Goal: Task Accomplishment & Management: Use online tool/utility

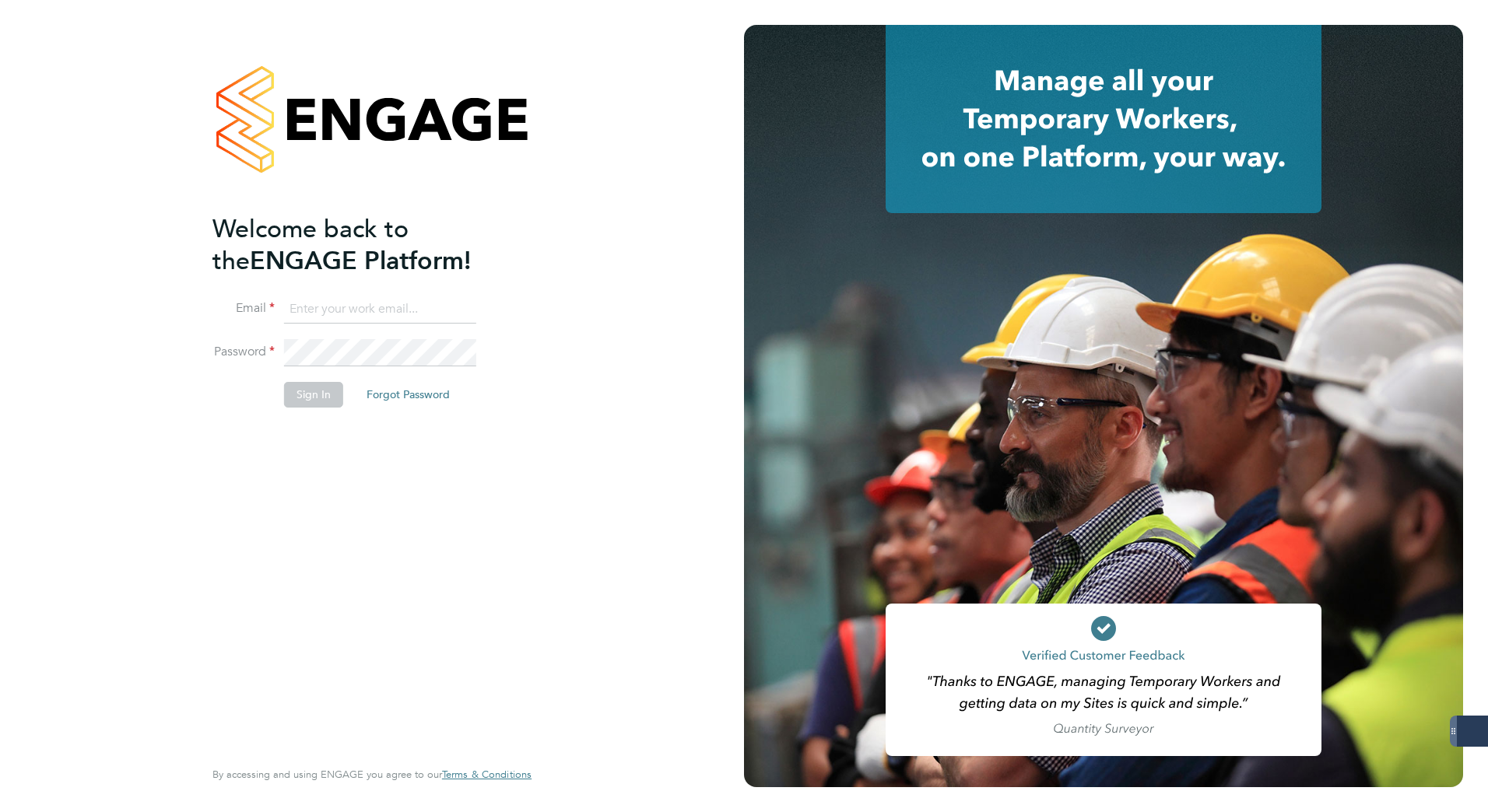
type input "[PERSON_NAME][EMAIL_ADDRESS][DOMAIN_NAME]"
click at [318, 393] on button "Sign In" at bounding box center [313, 394] width 59 height 25
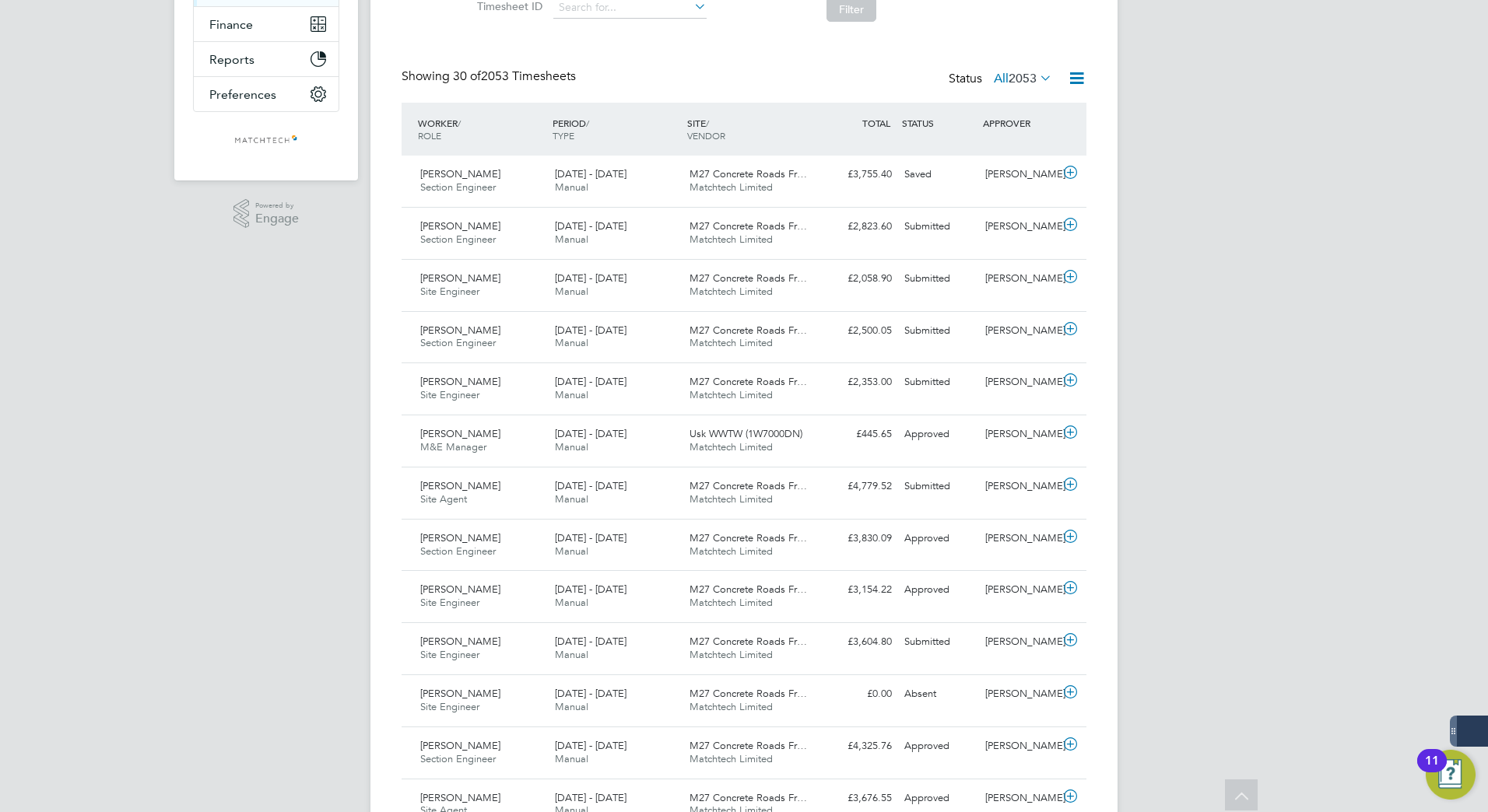
click at [565, 119] on div "PERIOD / TYPE" at bounding box center [616, 128] width 135 height 41
click at [567, 127] on div "PERIOD / TYPE" at bounding box center [616, 128] width 135 height 41
click at [566, 122] on div "PERIOD / TYPE" at bounding box center [616, 128] width 135 height 41
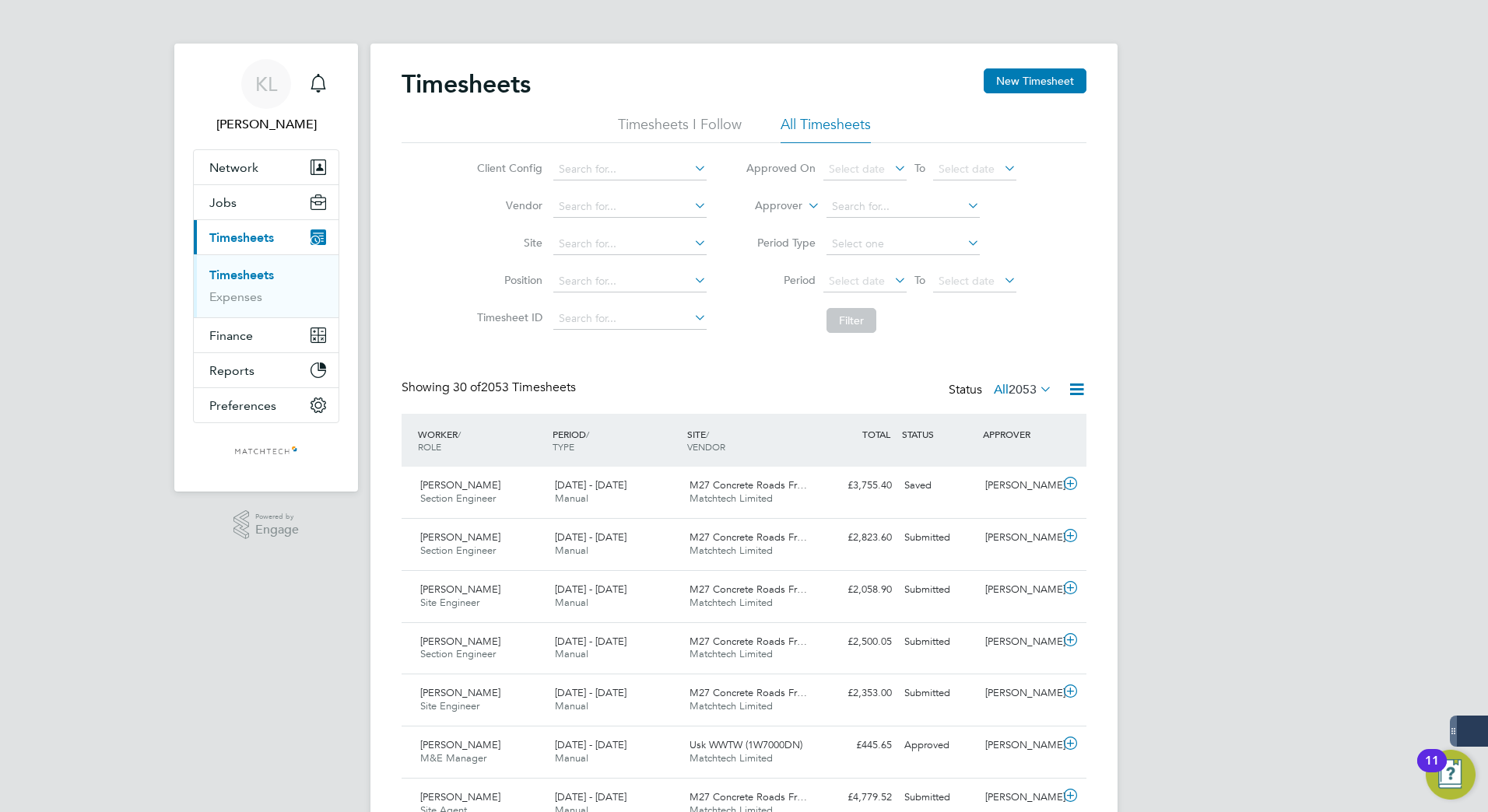
click at [240, 278] on link "Timesheets" at bounding box center [242, 275] width 64 height 15
click at [814, 119] on li "All Timesheets" at bounding box center [826, 129] width 91 height 28
click at [1078, 393] on icon at bounding box center [1077, 389] width 20 height 20
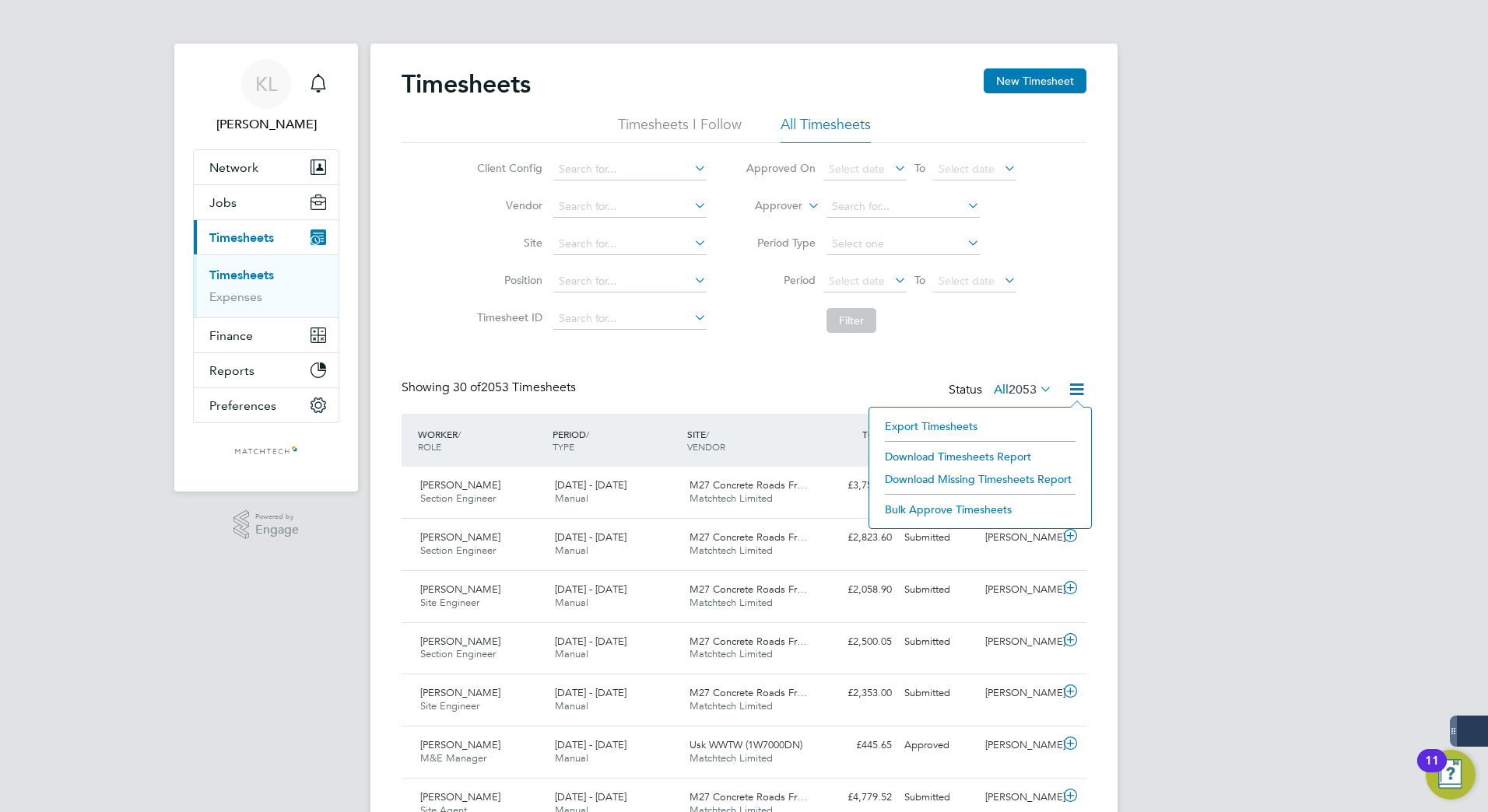
click at [914, 431] on li "Export Timesheets" at bounding box center [980, 426] width 207 height 22
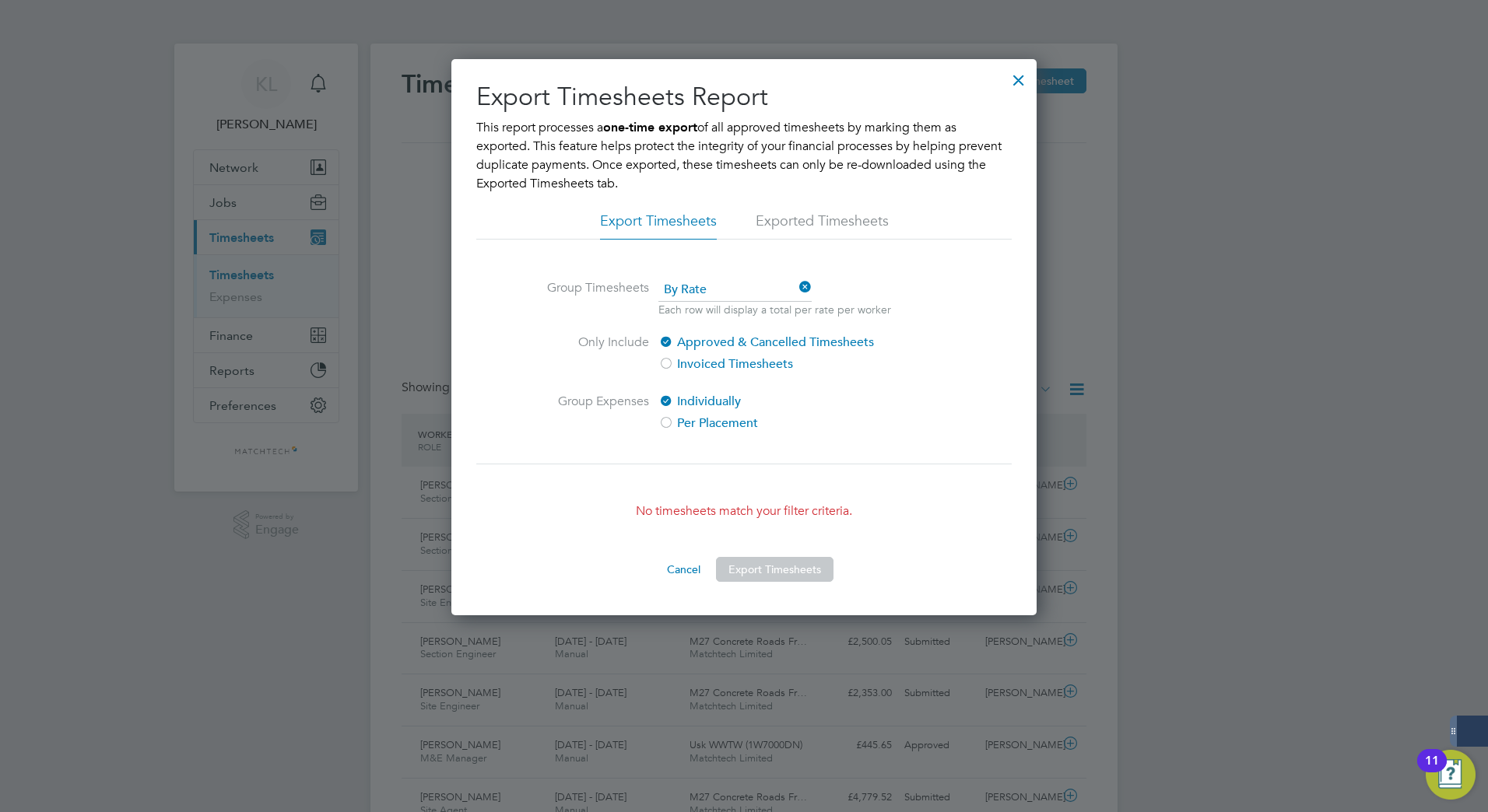
click at [1016, 79] on div at bounding box center [1019, 76] width 28 height 28
